Goal: Information Seeking & Learning: Learn about a topic

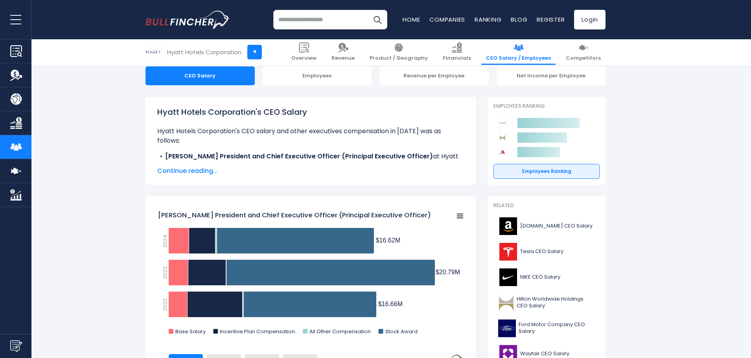
scroll to position [118, 0]
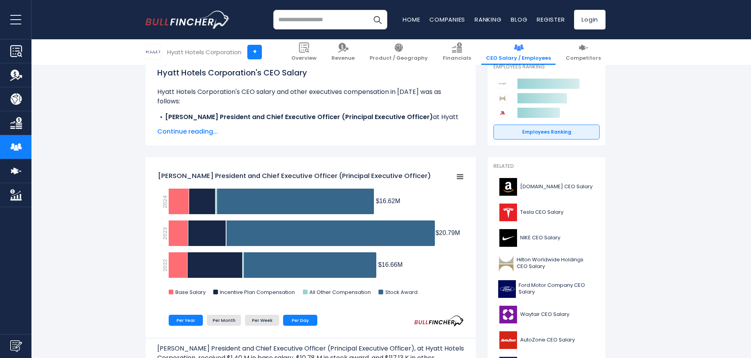
click at [289, 319] on li "Per Day" at bounding box center [300, 320] width 34 height 11
click at [267, 320] on li "Per Week" at bounding box center [262, 320] width 34 height 11
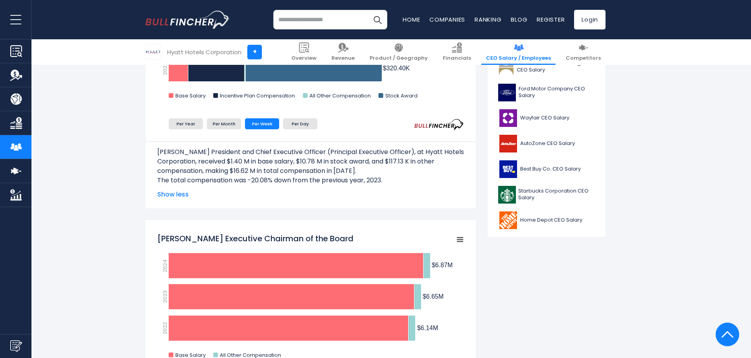
scroll to position [79, 0]
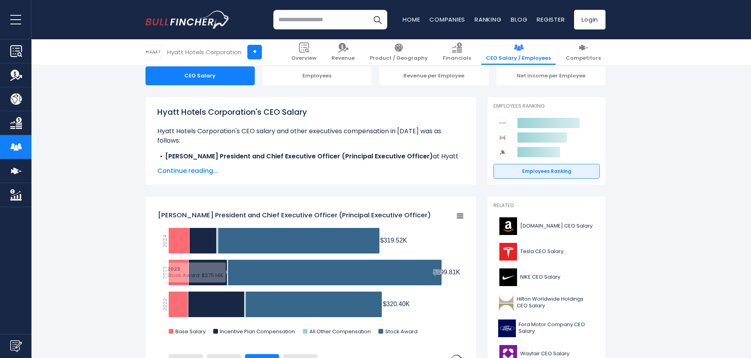
click at [204, 173] on span "Continue reading..." at bounding box center [310, 170] width 307 height 9
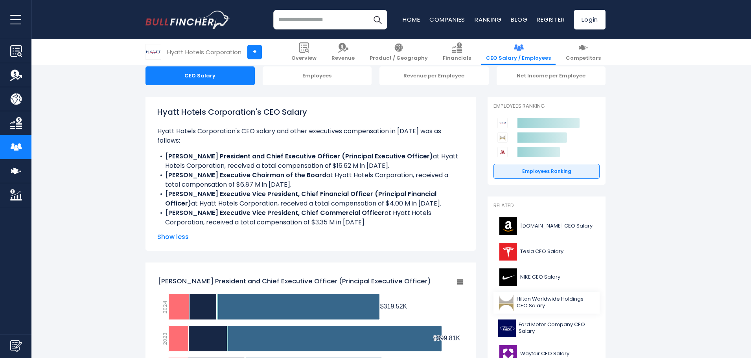
click at [533, 301] on span "Hilton Worldwide Holdings CEO Salary" at bounding box center [556, 302] width 78 height 13
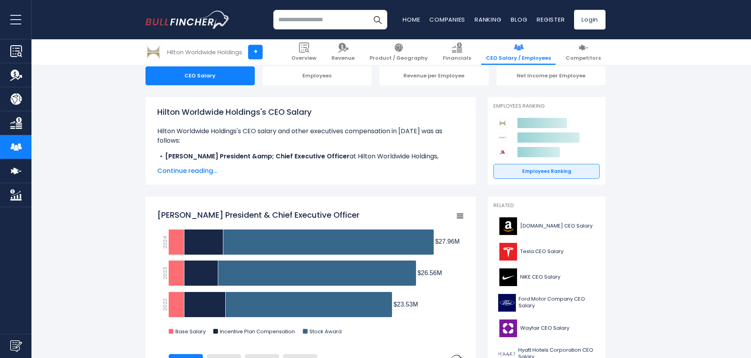
scroll to position [157, 0]
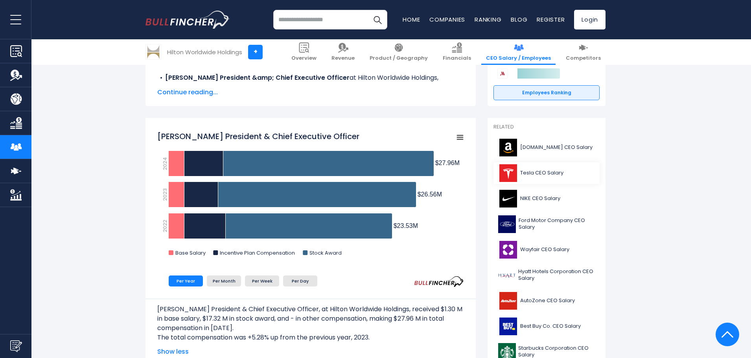
click at [543, 173] on span "Tesla CEO Salary" at bounding box center [541, 173] width 43 height 7
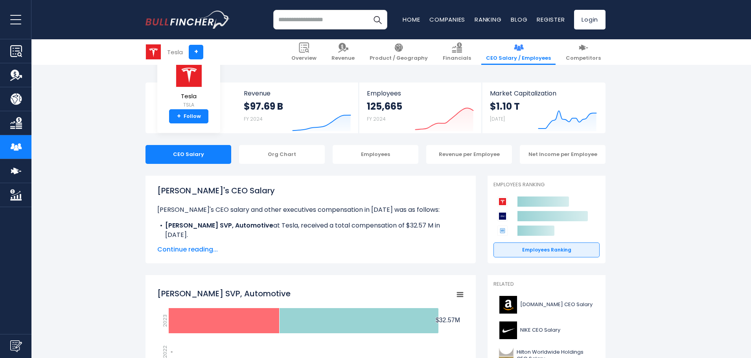
scroll to position [118, 0]
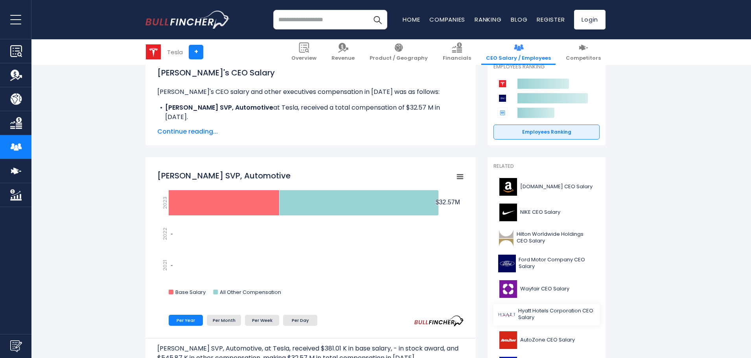
click at [525, 311] on span "Hyatt Hotels Corporation CEO Salary" at bounding box center [556, 314] width 77 height 13
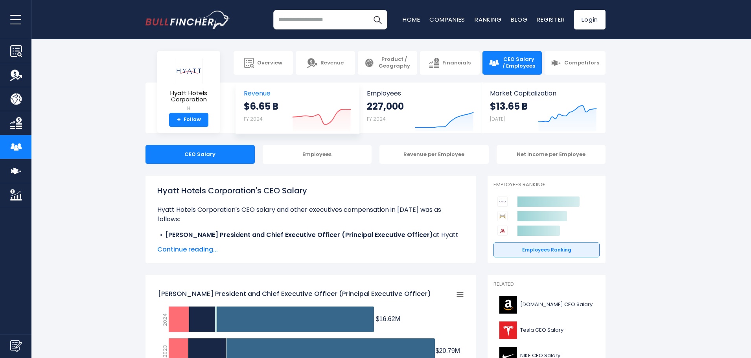
click at [329, 117] on icon "Created with Highcharts 12.1.2" at bounding box center [321, 114] width 59 height 33
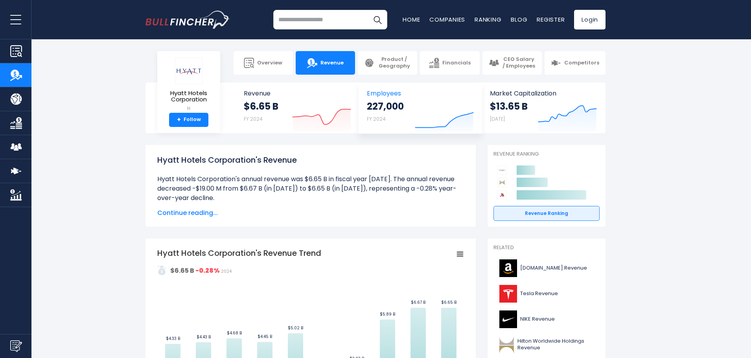
click at [394, 103] on strong "227,000" at bounding box center [385, 106] width 37 height 12
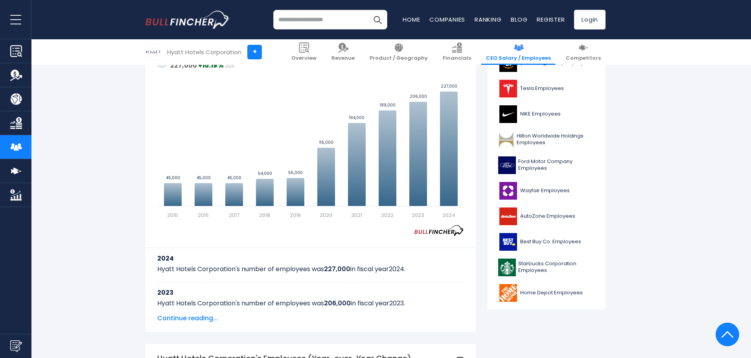
scroll to position [315, 0]
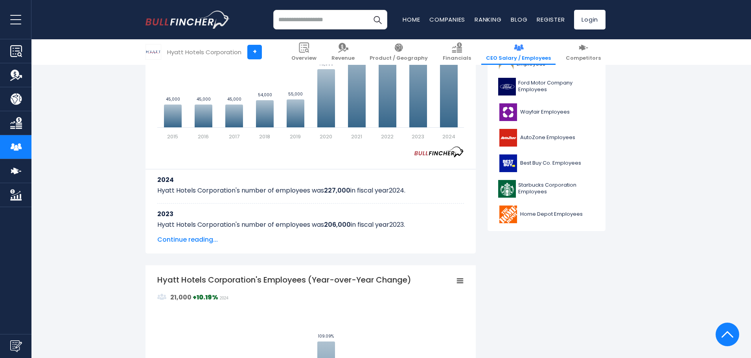
click at [177, 240] on span "Continue reading..." at bounding box center [310, 239] width 307 height 9
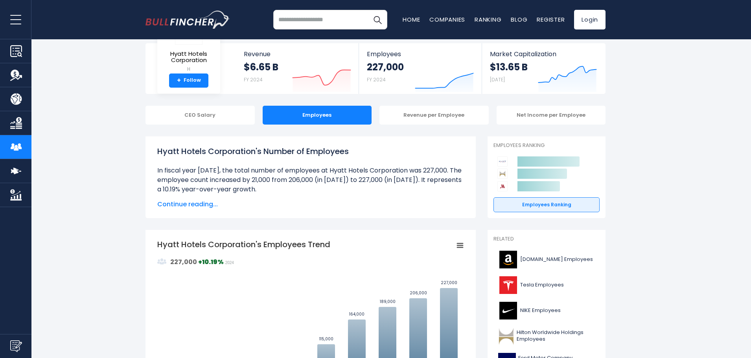
scroll to position [0, 0]
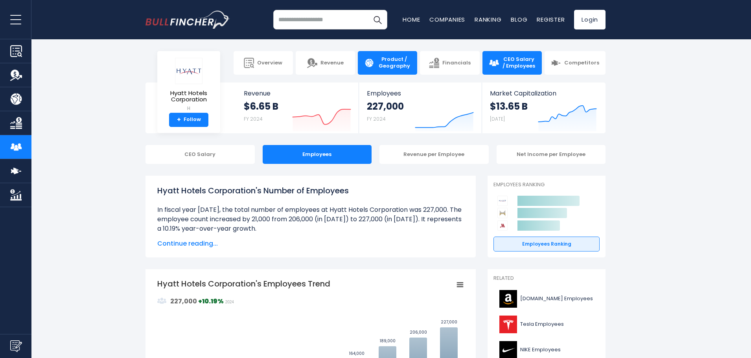
click at [385, 65] on span "Product / Geography" at bounding box center [394, 62] width 33 height 13
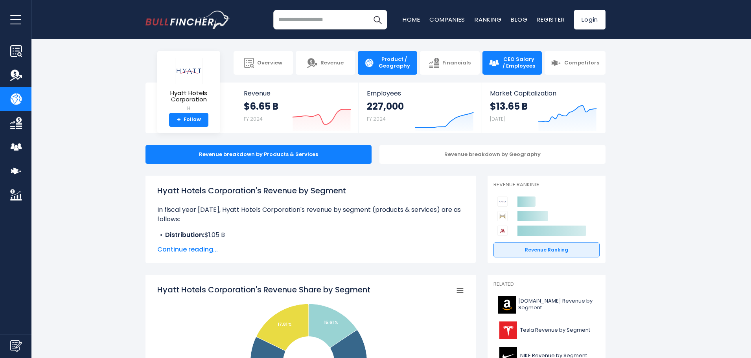
click at [516, 64] on span "CEO Salary / Employees" at bounding box center [518, 62] width 33 height 13
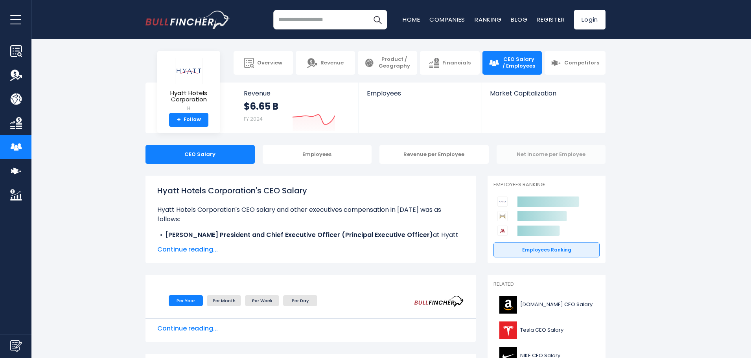
click at [557, 156] on div "Net Income per Employee" at bounding box center [551, 154] width 109 height 19
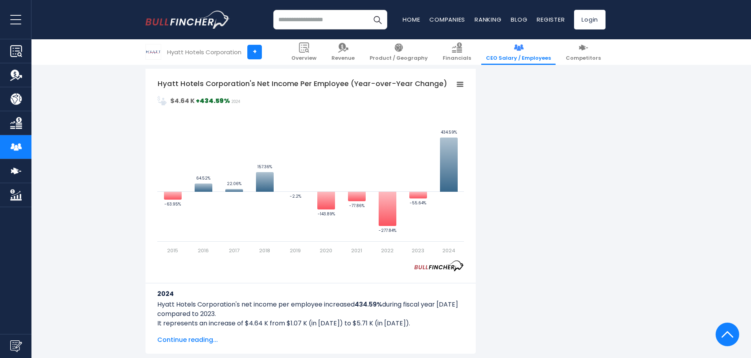
scroll to position [629, 0]
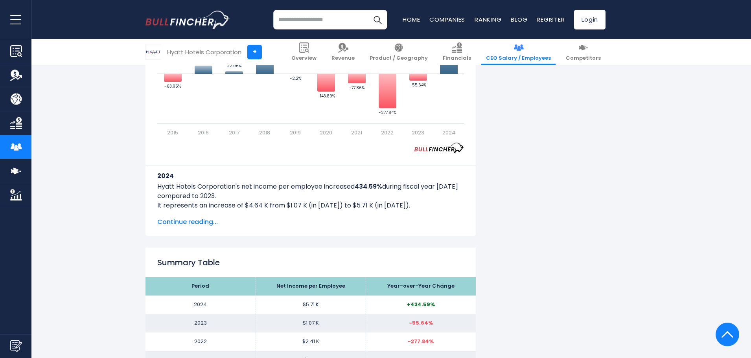
click at [169, 221] on span "Continue reading..." at bounding box center [310, 221] width 307 height 9
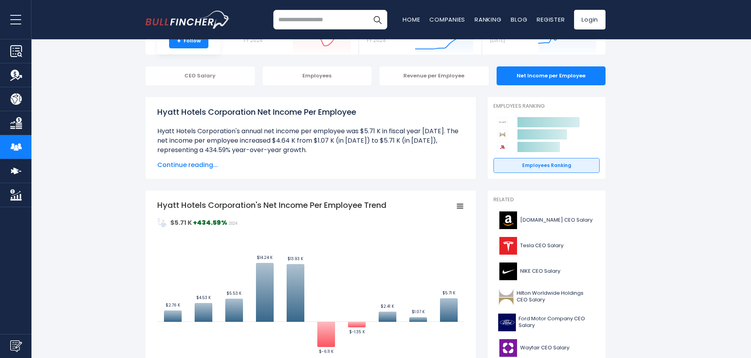
scroll to position [0, 0]
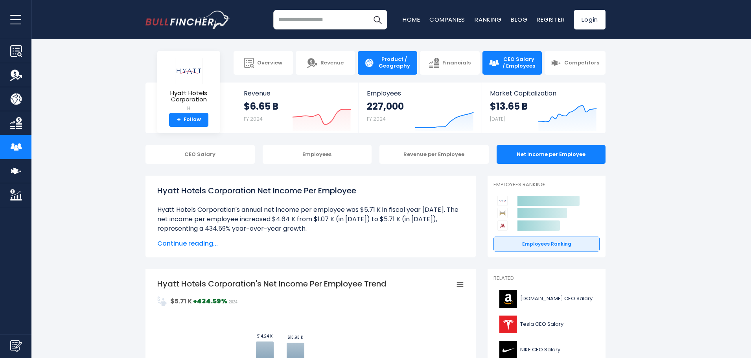
click at [384, 59] on span "Product / Geography" at bounding box center [394, 62] width 33 height 13
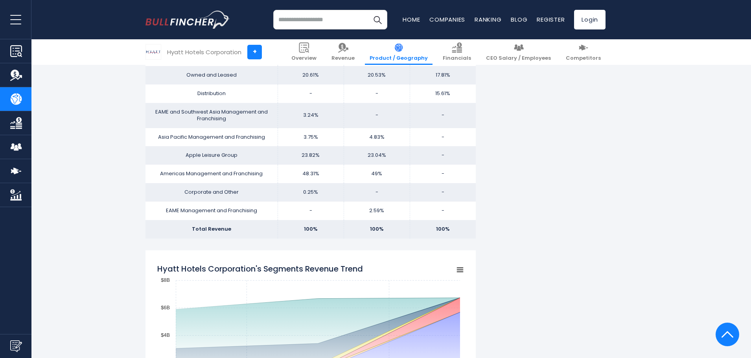
scroll to position [433, 0]
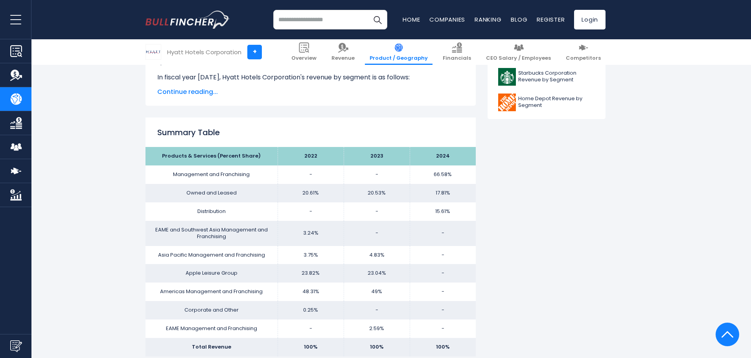
click at [175, 89] on span "Continue reading..." at bounding box center [310, 91] width 307 height 9
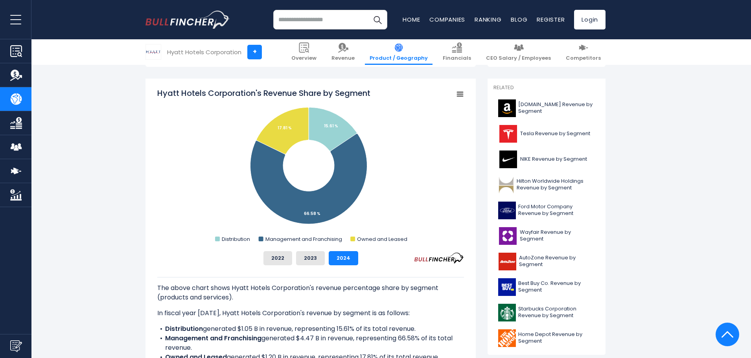
scroll to position [79, 0]
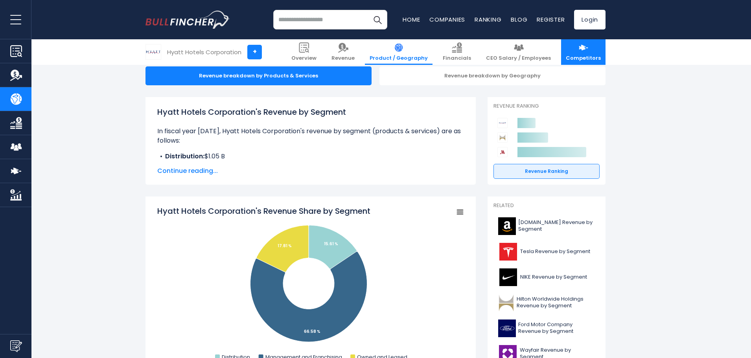
click at [588, 53] on link "Competitors" at bounding box center [583, 52] width 44 height 26
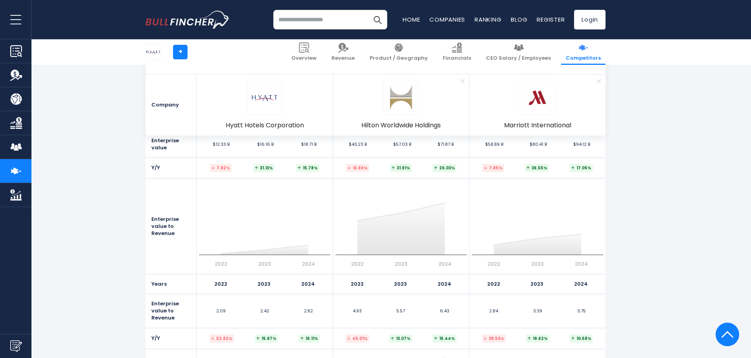
scroll to position [4628, 0]
